Goal: Information Seeking & Learning: Learn about a topic

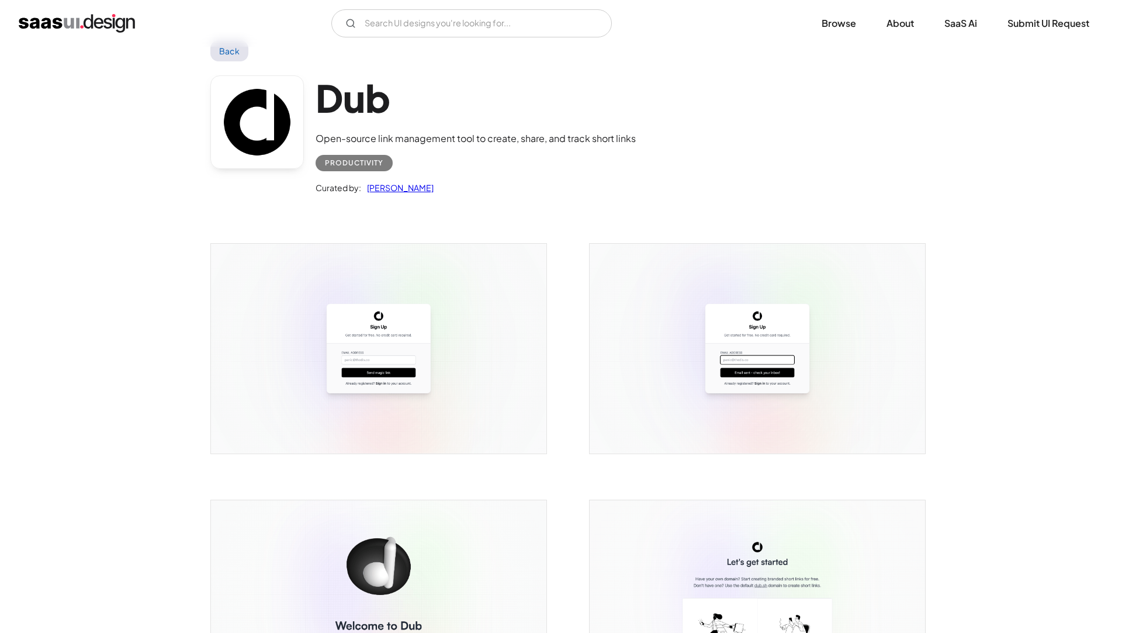
scroll to position [32, 0]
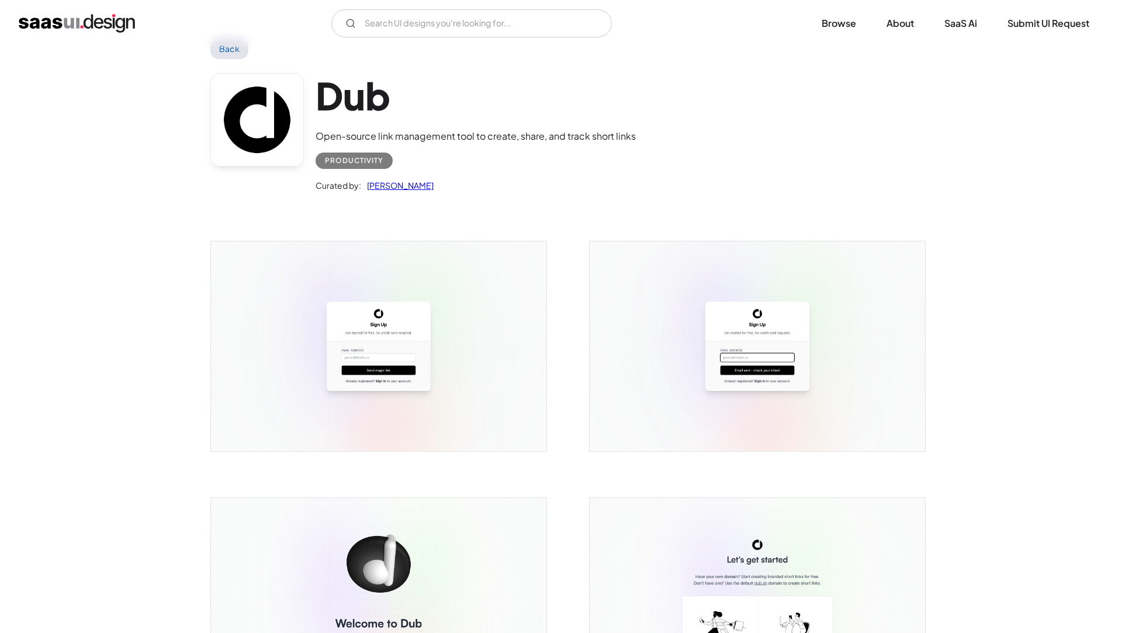
click at [355, 376] on img "open lightbox" at bounding box center [379, 346] width 336 height 210
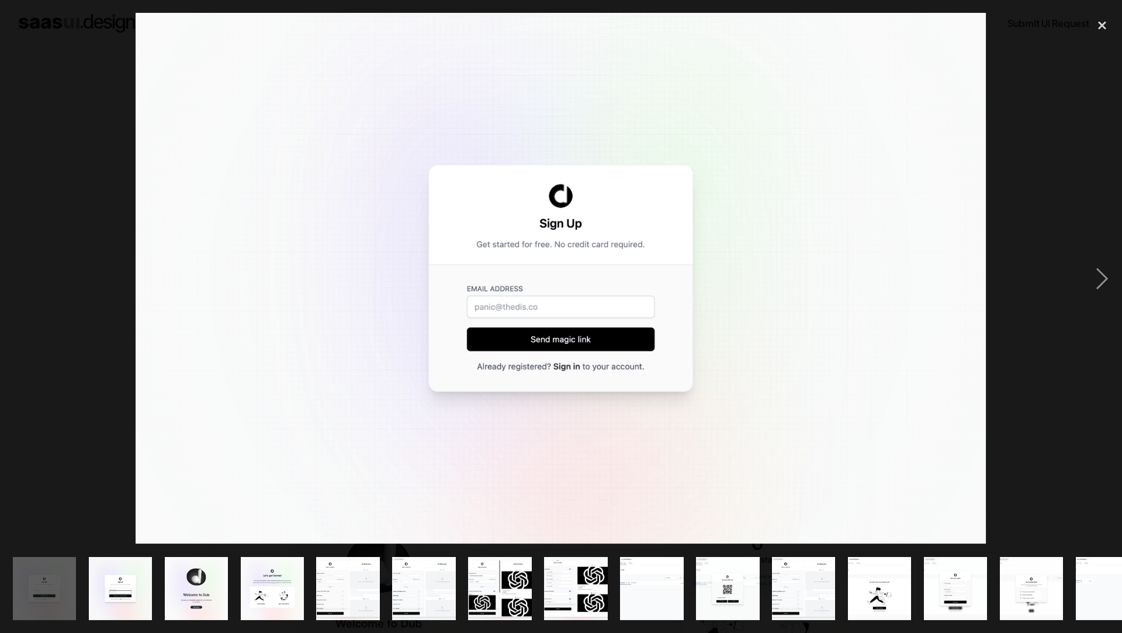
click at [51, 205] on div at bounding box center [561, 279] width 1122 height 532
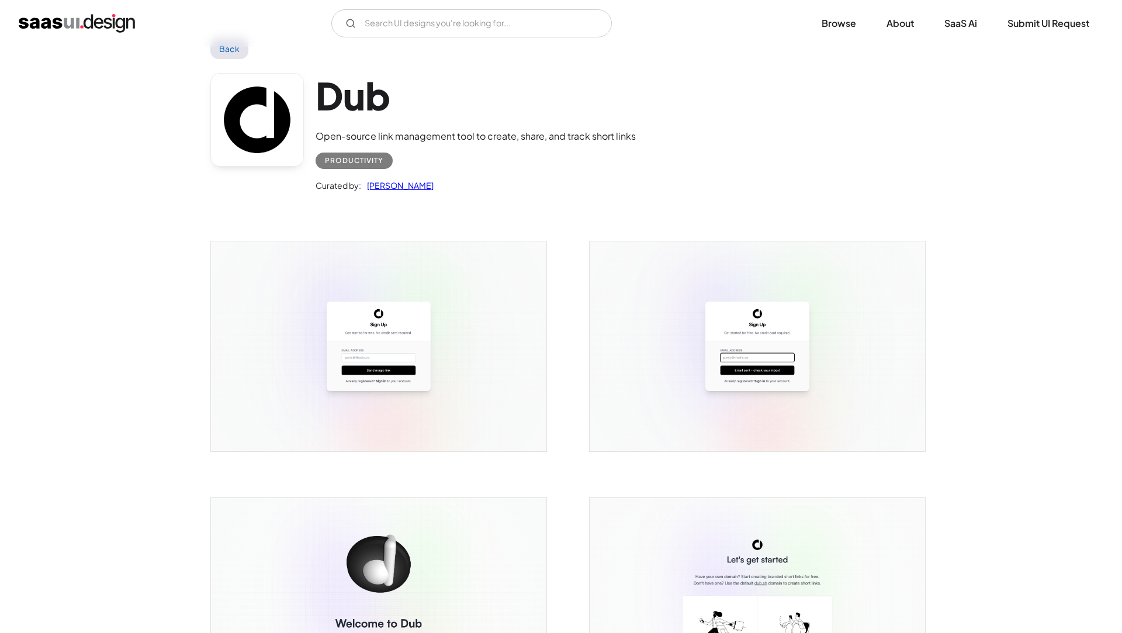
click at [400, 327] on img "open lightbox" at bounding box center [379, 346] width 336 height 210
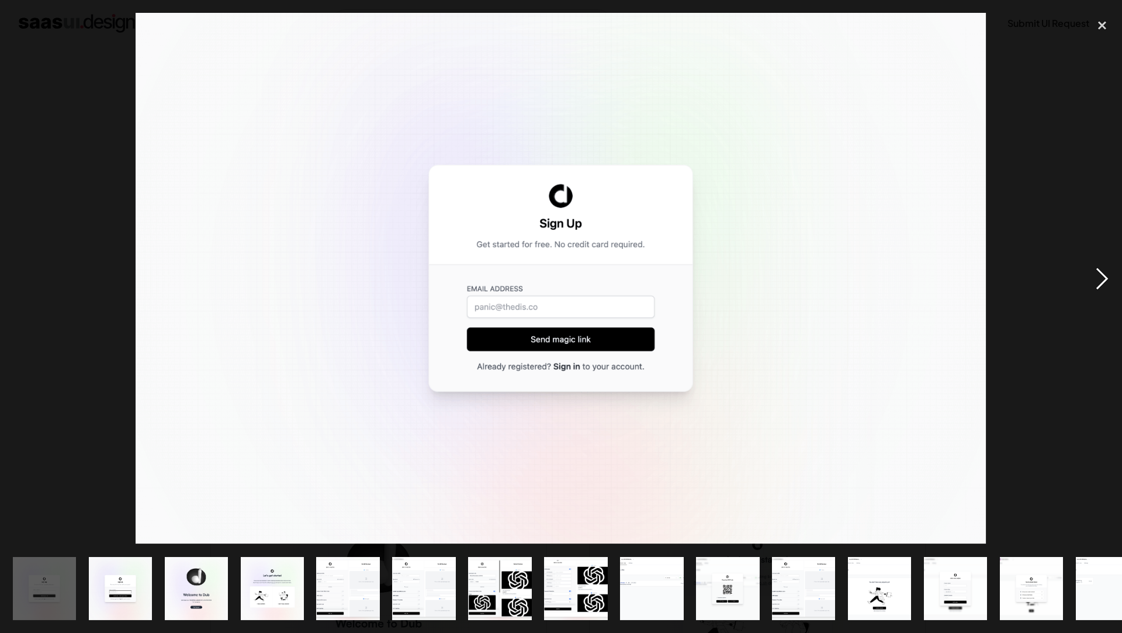
click at [1096, 283] on div "next image" at bounding box center [1103, 279] width 40 height 532
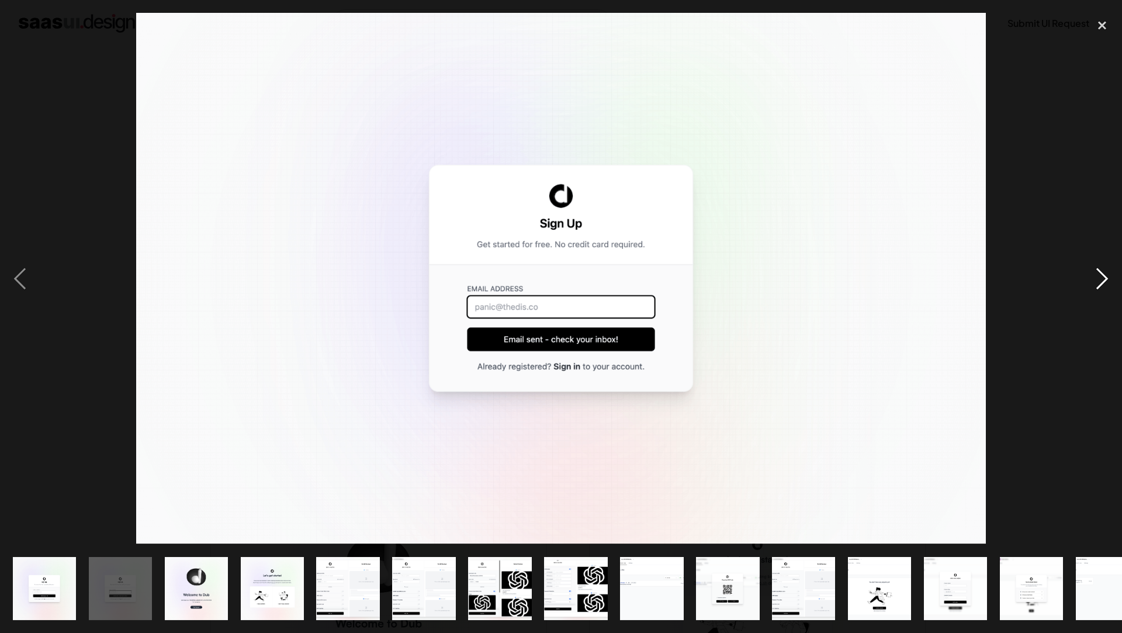
click at [1096, 283] on div "next image" at bounding box center [1103, 279] width 40 height 532
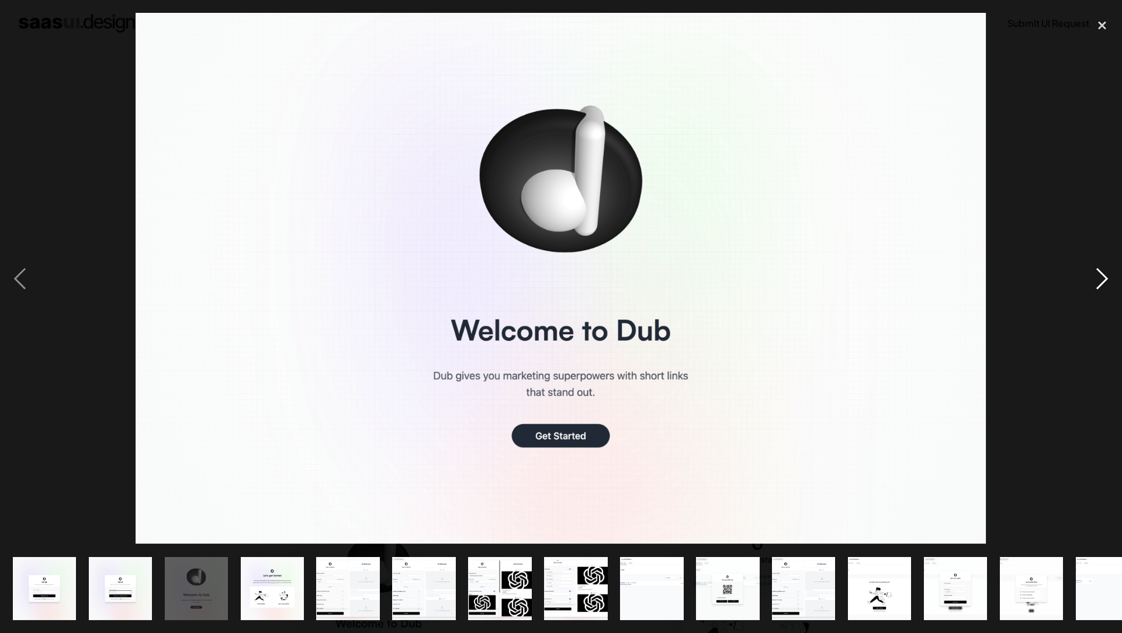
click at [1096, 283] on div "next image" at bounding box center [1103, 279] width 40 height 532
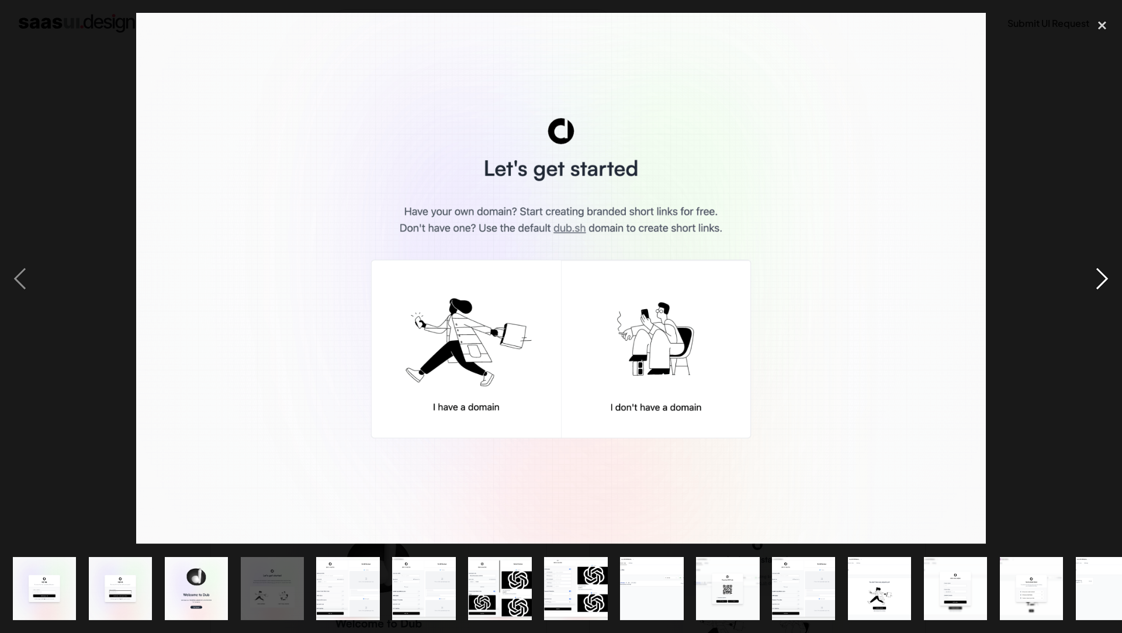
click at [1096, 283] on div "next image" at bounding box center [1103, 279] width 40 height 532
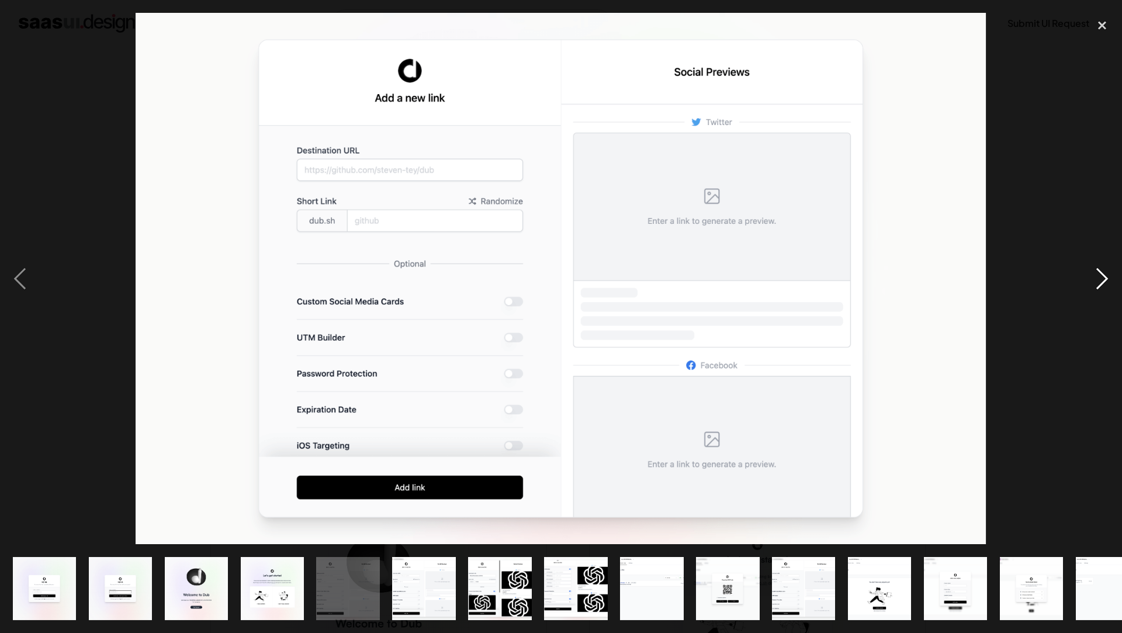
click at [1096, 283] on div "next image" at bounding box center [1103, 279] width 40 height 532
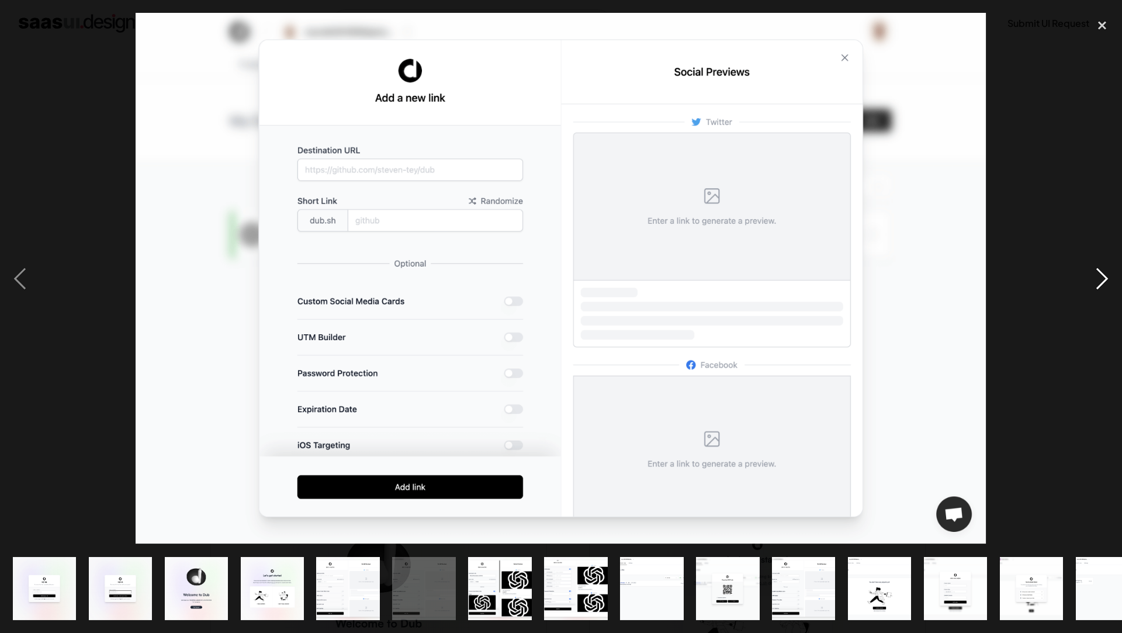
click at [1096, 283] on div "next image" at bounding box center [1103, 279] width 40 height 532
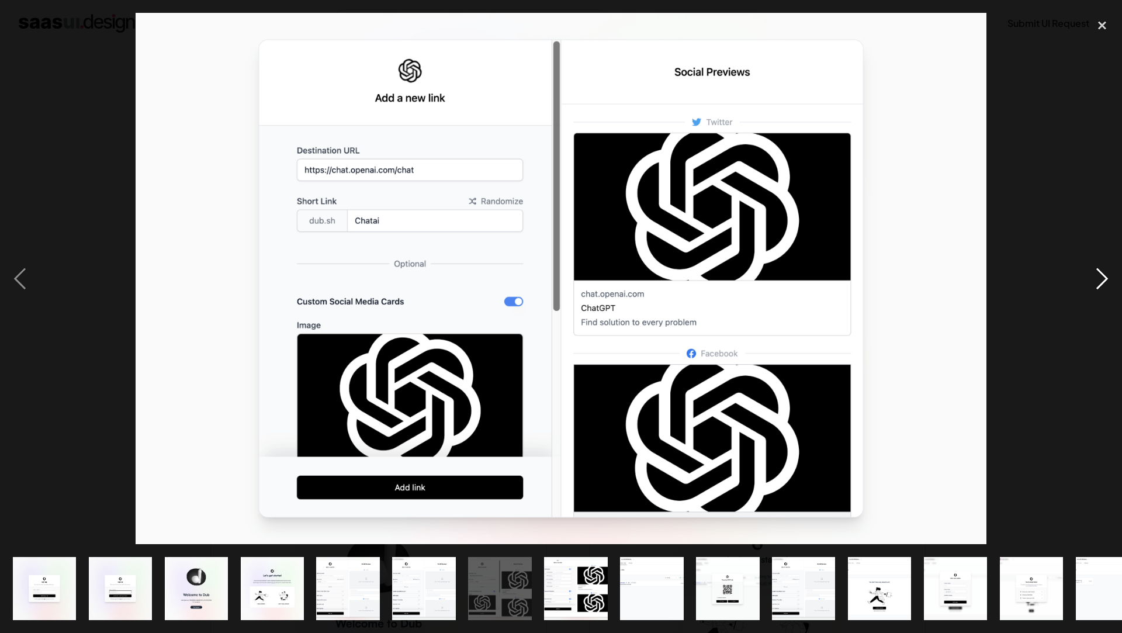
click at [1096, 283] on div "next image" at bounding box center [1103, 279] width 40 height 532
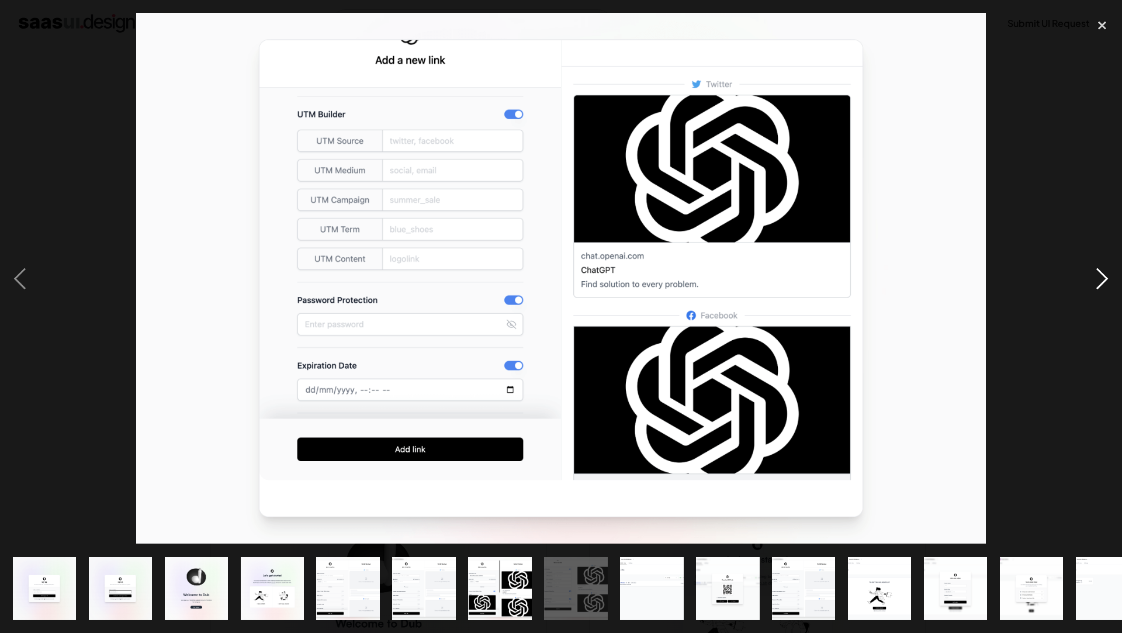
click at [1096, 283] on div "next image" at bounding box center [1103, 279] width 40 height 532
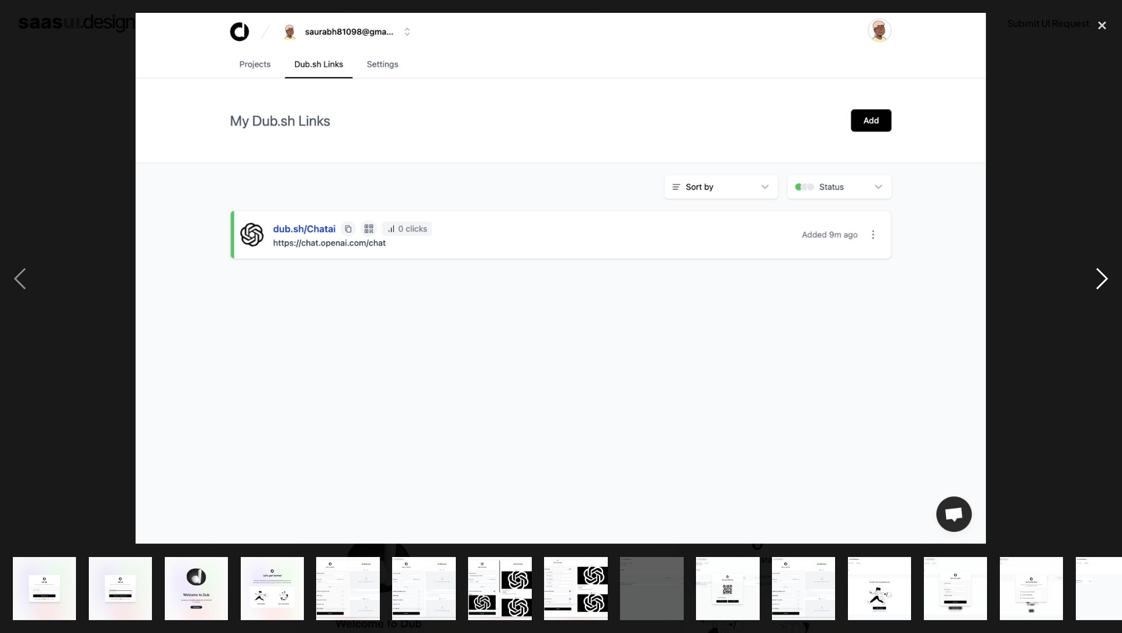
click at [1096, 283] on div "next image" at bounding box center [1103, 279] width 40 height 532
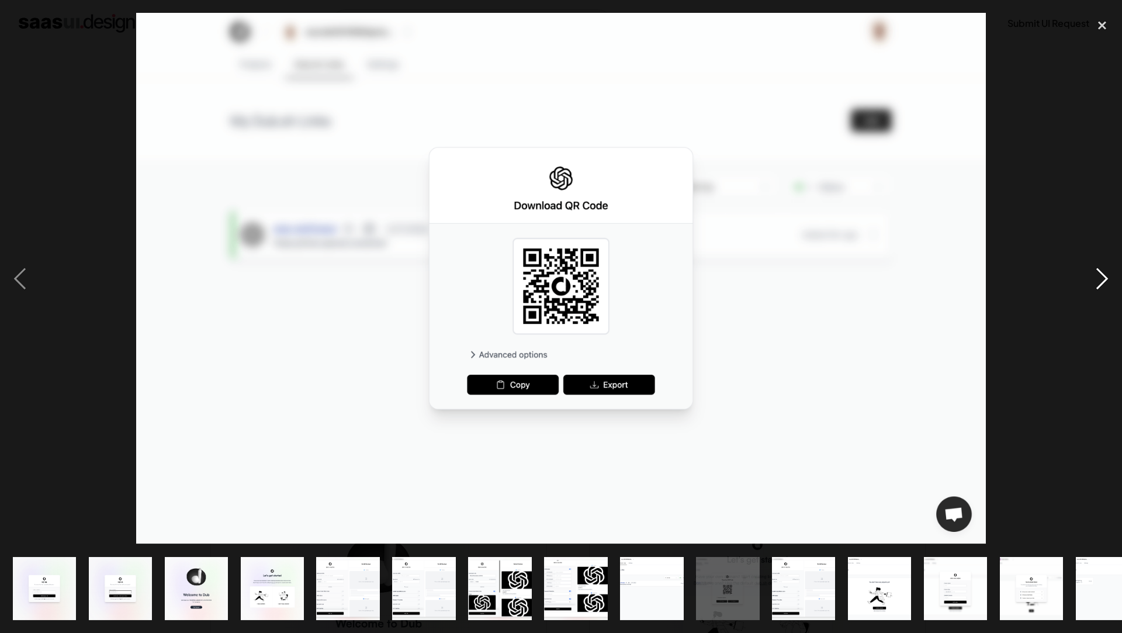
click at [1096, 283] on div "next image" at bounding box center [1103, 279] width 40 height 532
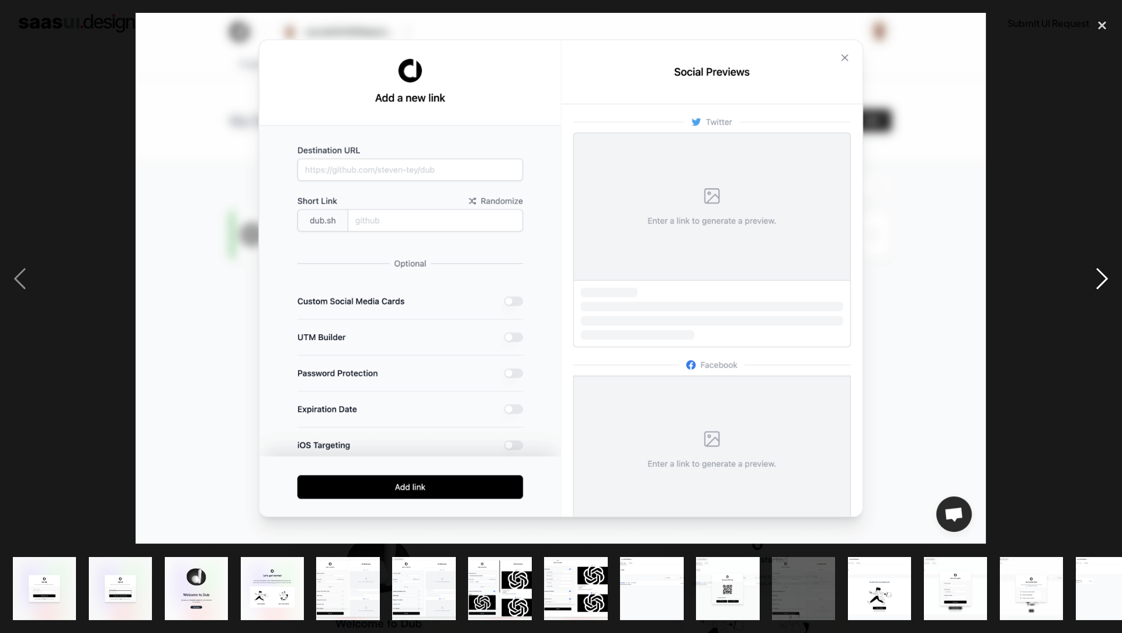
click at [1096, 283] on div "next image" at bounding box center [1103, 279] width 40 height 532
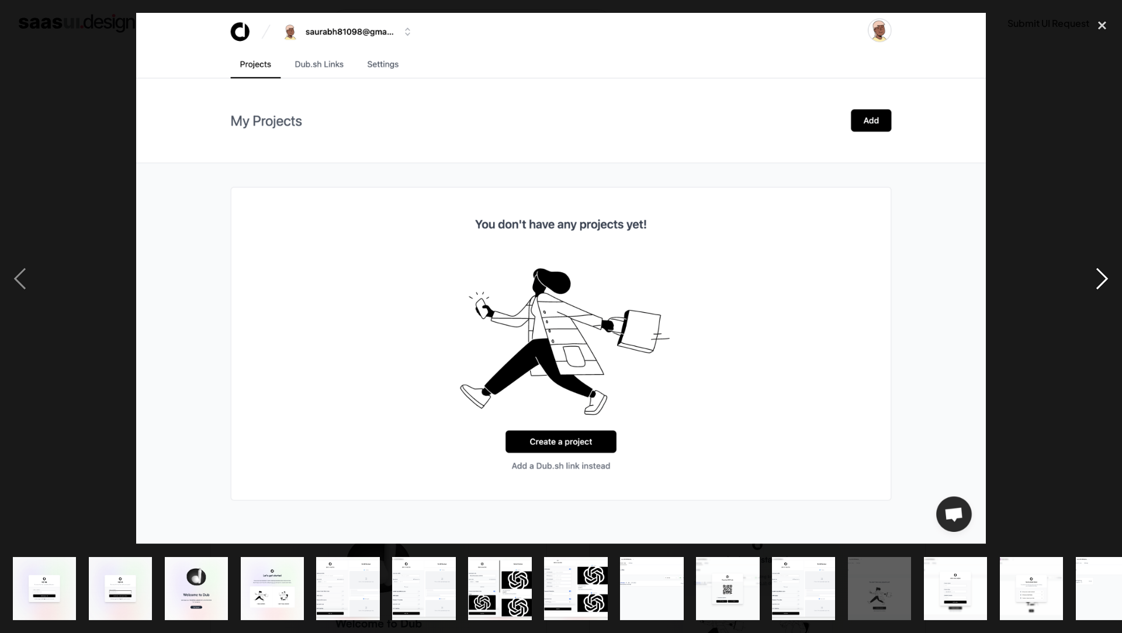
click at [1096, 283] on div "next image" at bounding box center [1103, 279] width 40 height 532
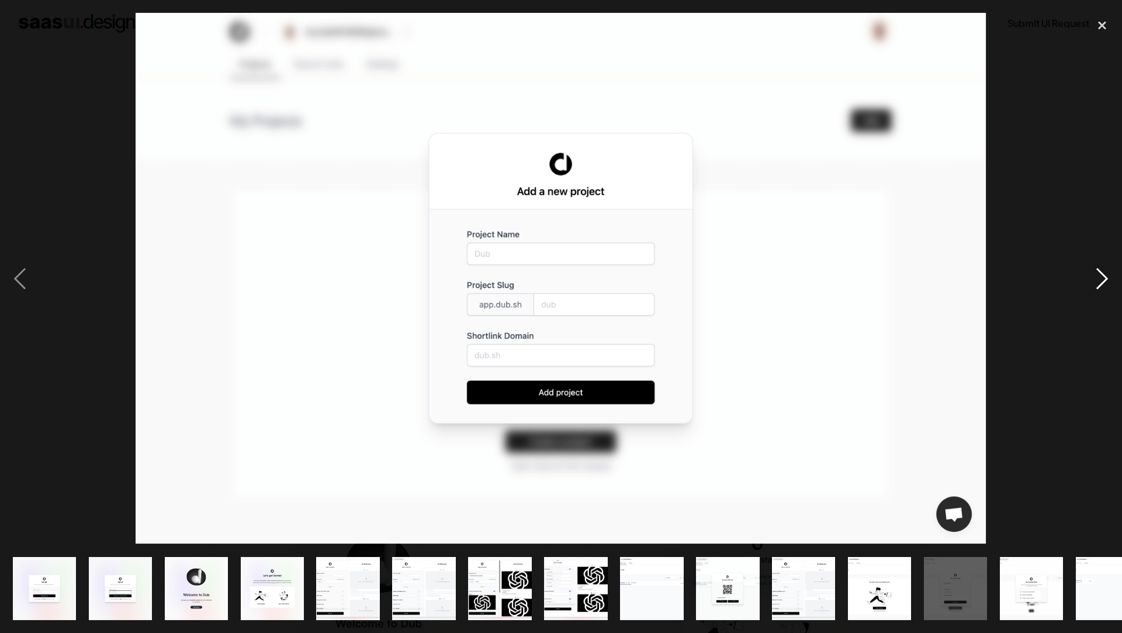
click at [1096, 283] on div "next image" at bounding box center [1103, 279] width 40 height 532
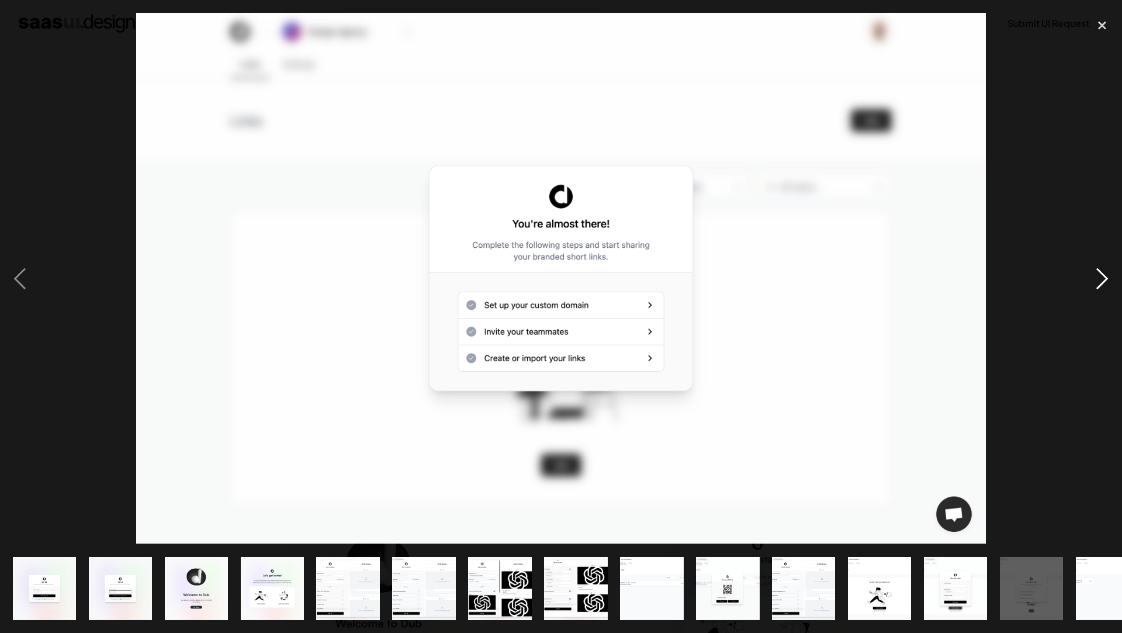
click at [1096, 283] on div "next image" at bounding box center [1103, 279] width 40 height 532
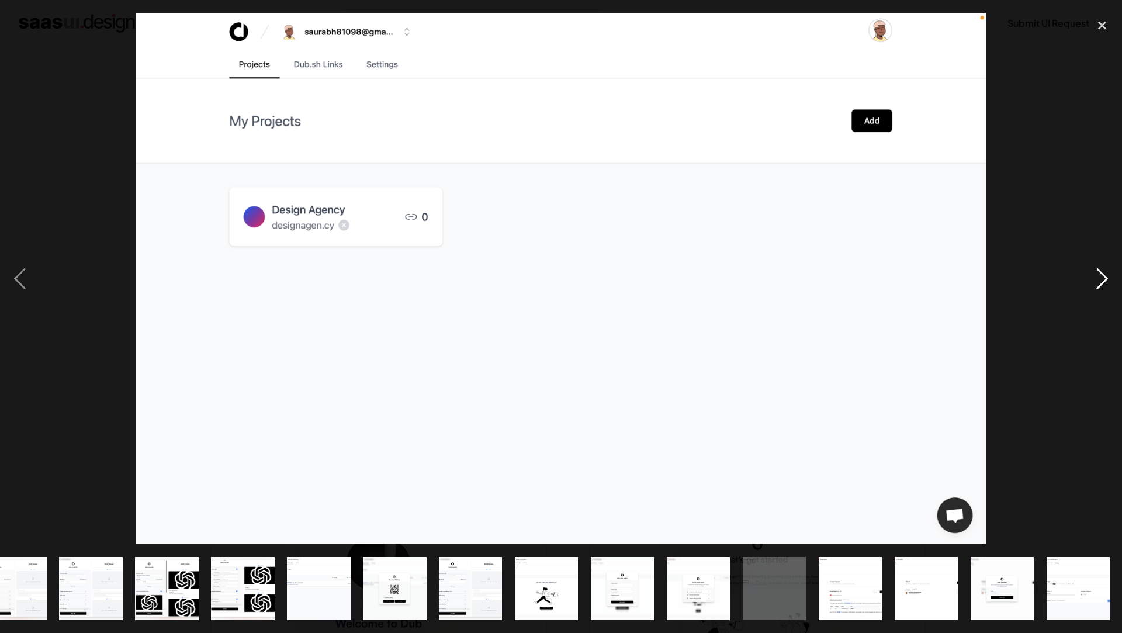
scroll to position [0, 334]
click at [1096, 283] on div "next image" at bounding box center [1103, 279] width 40 height 532
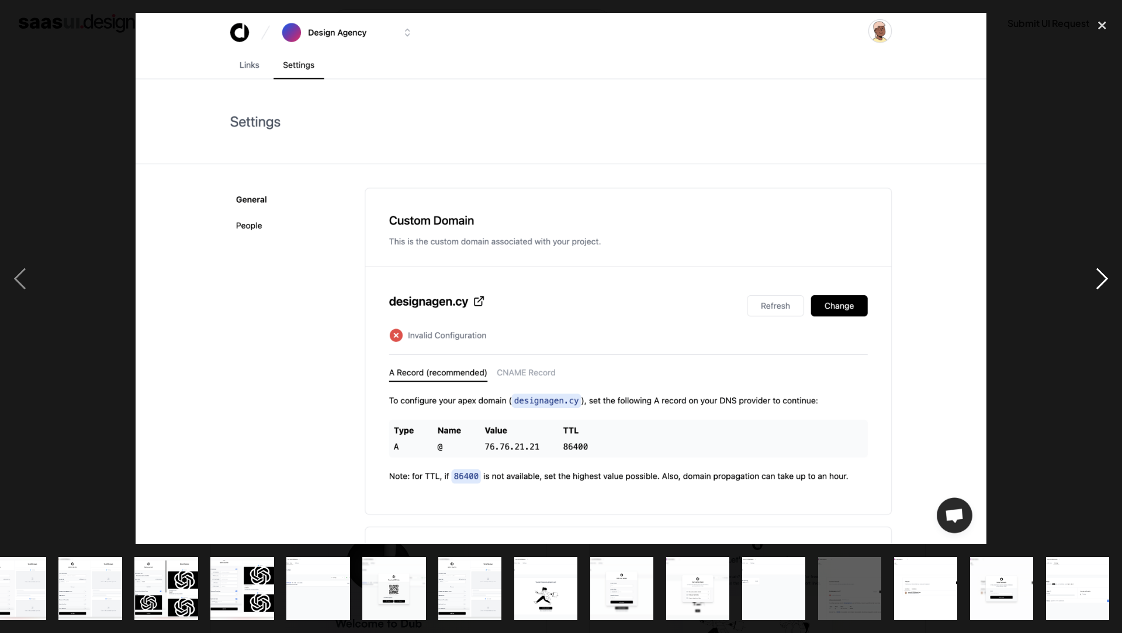
click at [1096, 283] on div "next image" at bounding box center [1103, 279] width 40 height 532
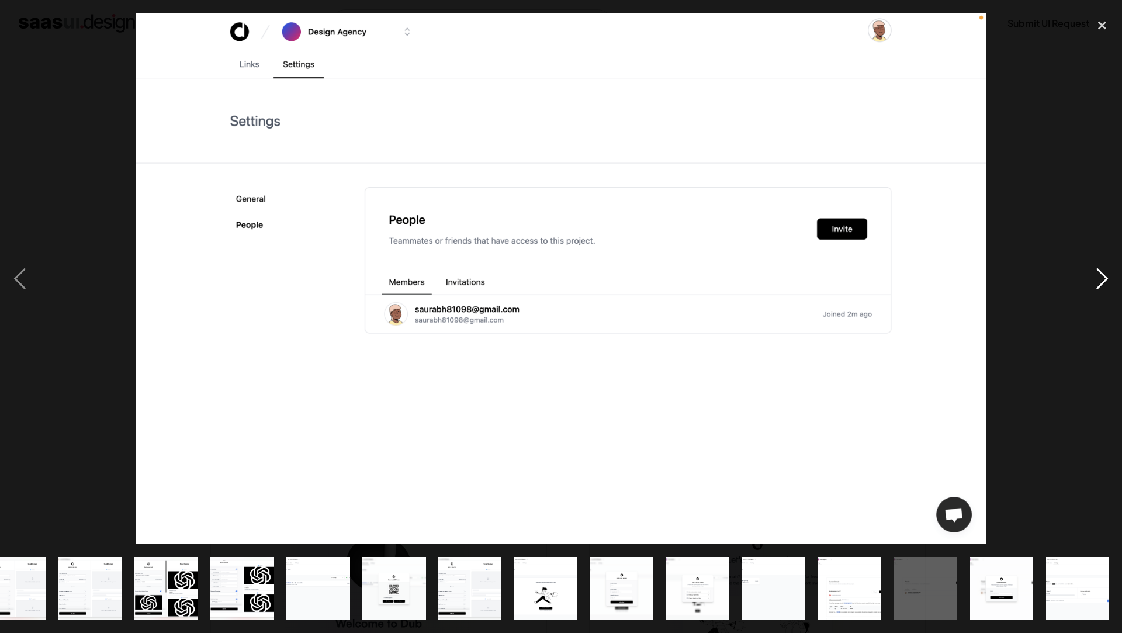
click at [1095, 283] on div "next image" at bounding box center [1103, 279] width 40 height 532
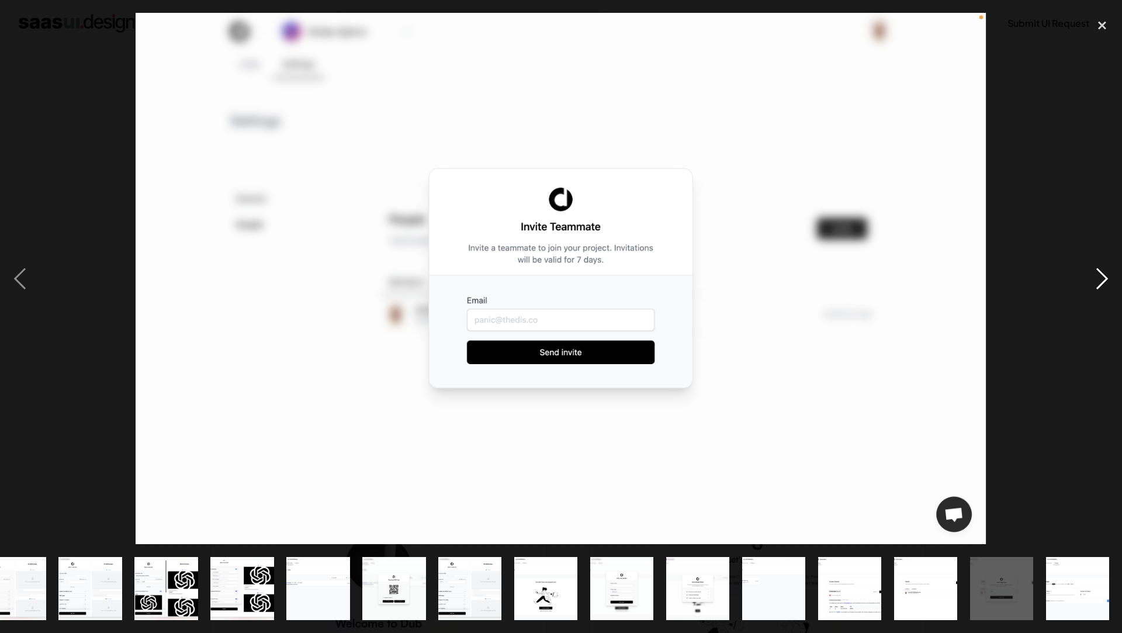
click at [1095, 283] on div "next image" at bounding box center [1103, 279] width 40 height 532
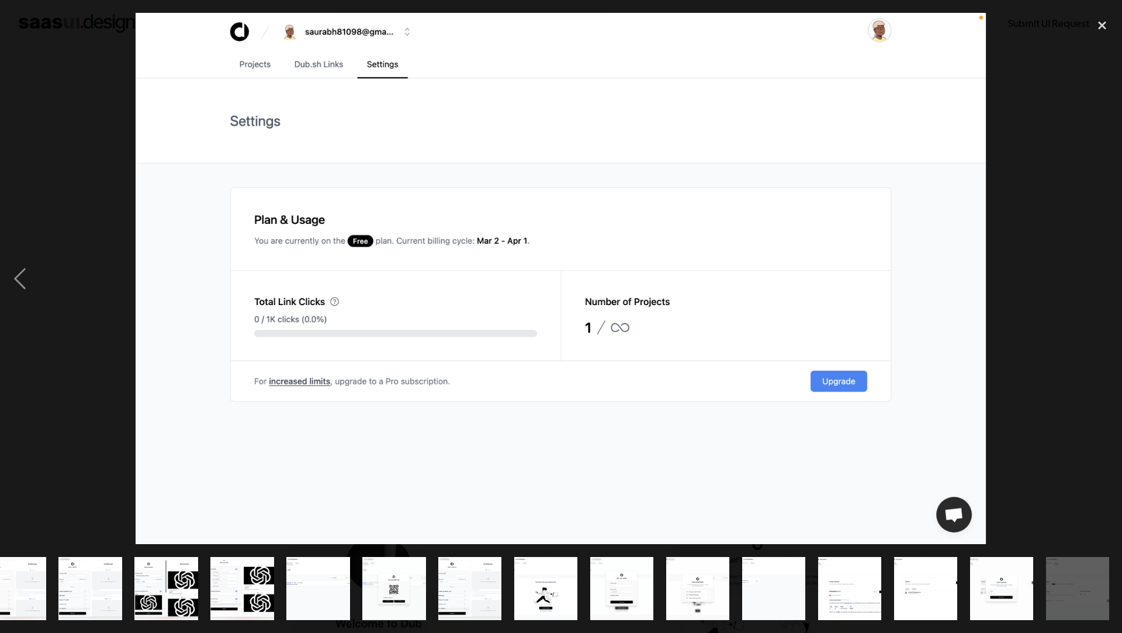
click at [1095, 283] on div "next image" at bounding box center [1103, 279] width 40 height 532
click at [1102, 29] on div "close lightbox" at bounding box center [1103, 26] width 40 height 26
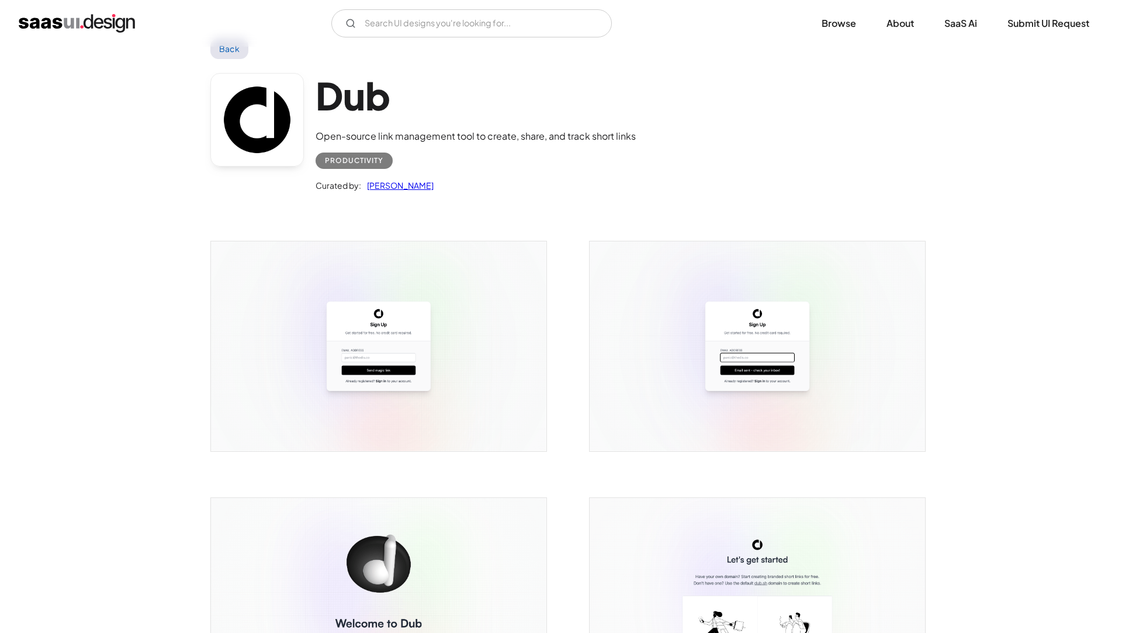
scroll to position [0, 0]
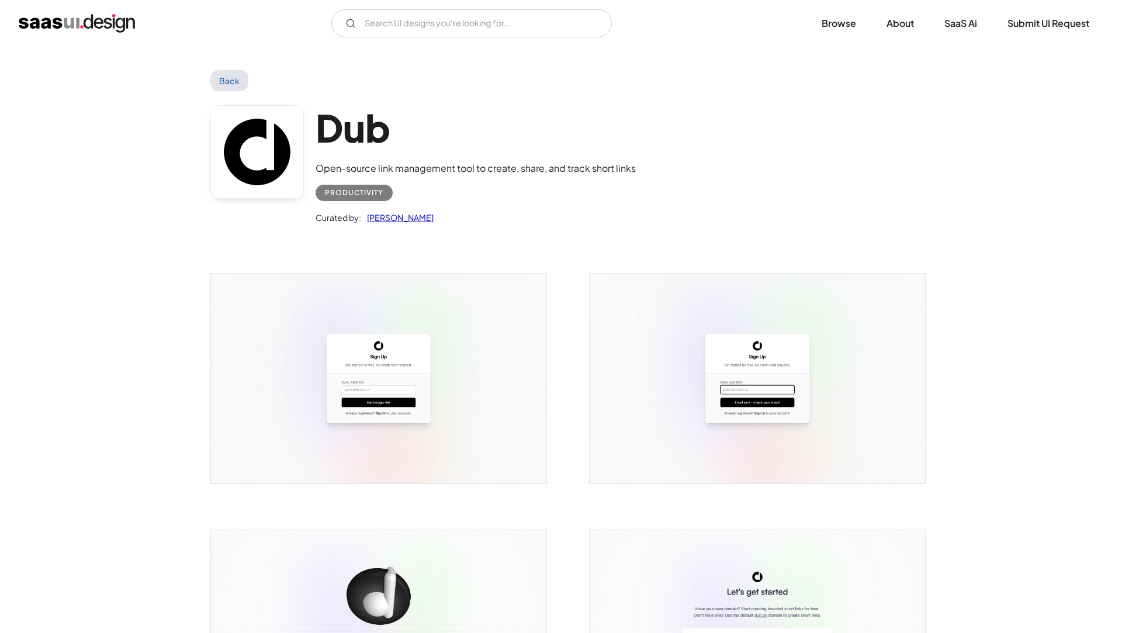
click at [446, 250] on div at bounding box center [371, 371] width 351 height 257
click at [333, 171] on div "Open-source link management tool to create, share, and track short links" at bounding box center [476, 168] width 320 height 14
copy div "Open-source link management tool to create, share, and track short links"
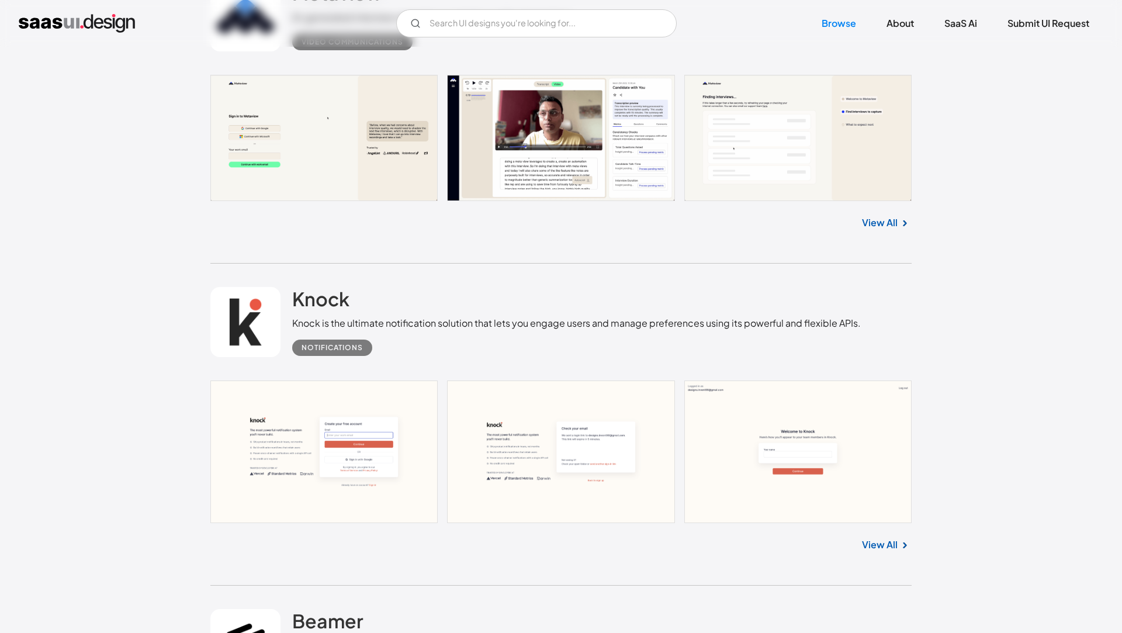
scroll to position [633, 0]
